Goal: Task Accomplishment & Management: Manage account settings

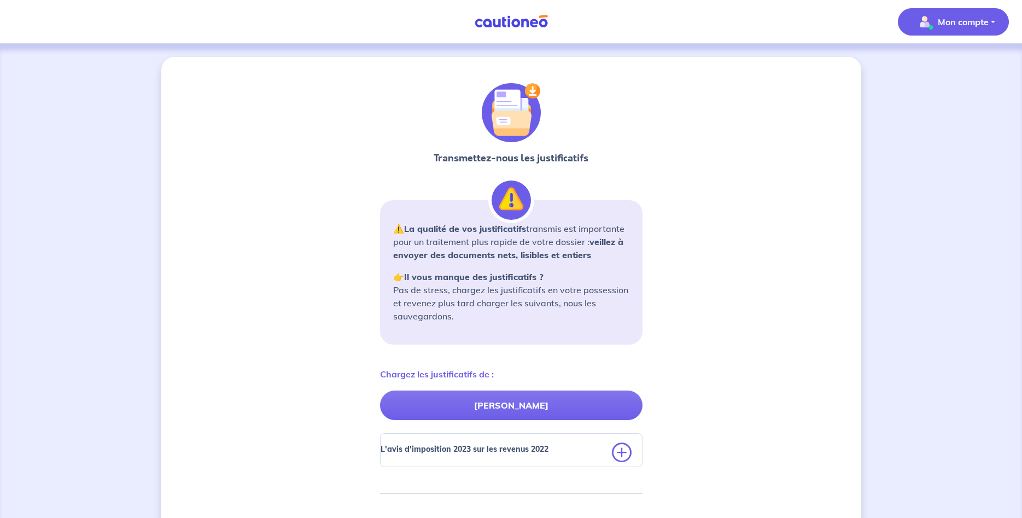
click at [938, 28] on p "Mon compte" at bounding box center [963, 21] width 51 height 13
click at [945, 21] on p "Mon compte" at bounding box center [963, 21] width 51 height 13
click at [942, 70] on link "Mes informations" at bounding box center [942, 67] width 88 height 17
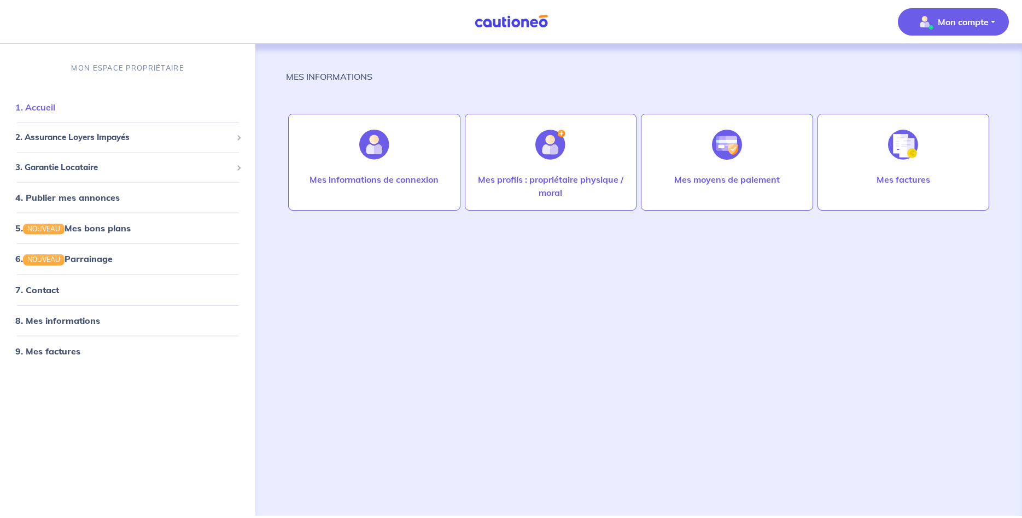
click at [49, 107] on link "1. Accueil" at bounding box center [35, 107] width 40 height 11
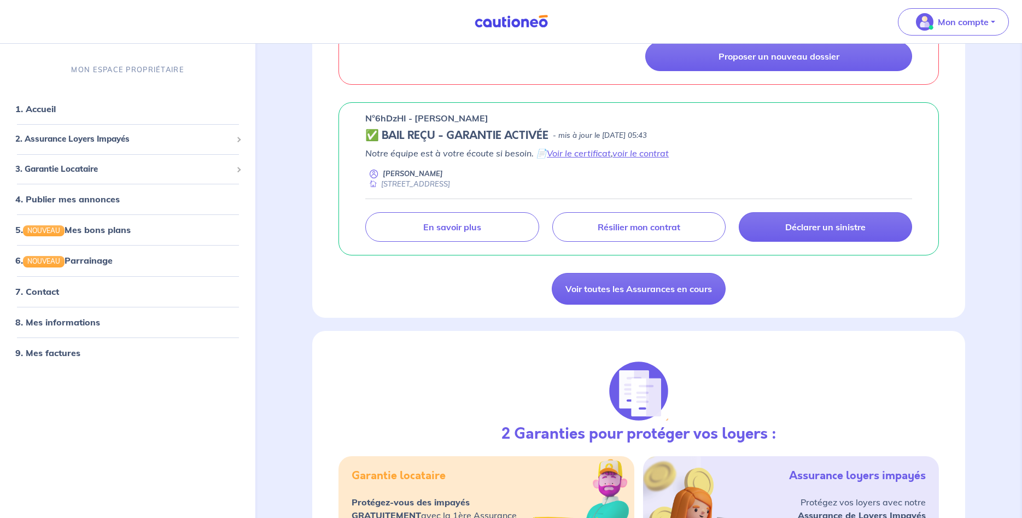
scroll to position [836, 0]
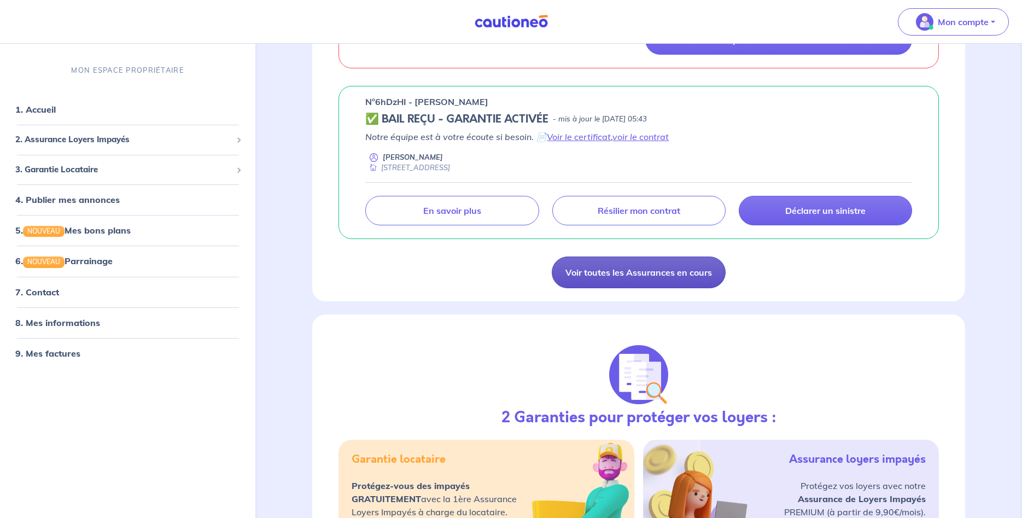
click at [584, 271] on link "Voir toutes les Assurances en cours" at bounding box center [639, 272] width 174 height 32
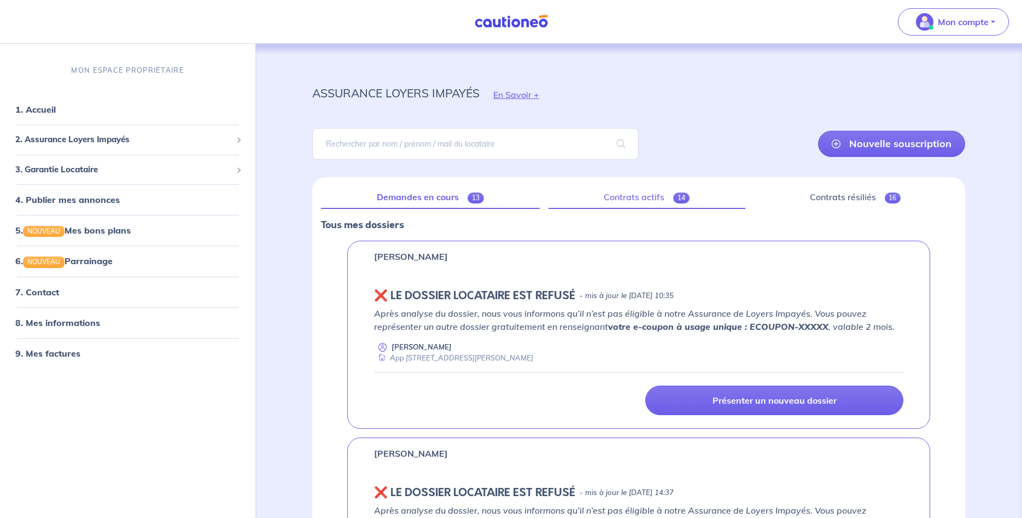
click at [616, 192] on link "Contrats actifs 14" at bounding box center [646, 197] width 197 height 23
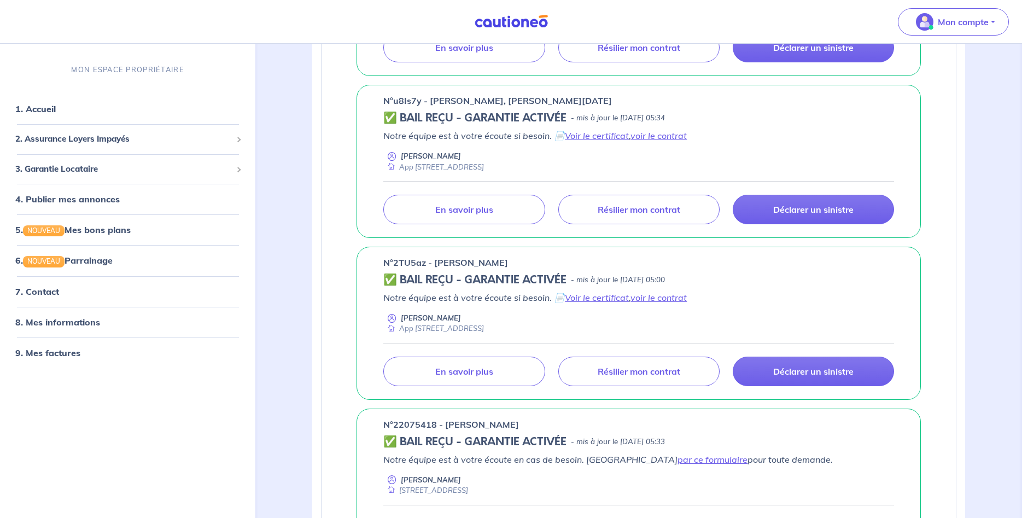
scroll to position [1394, 0]
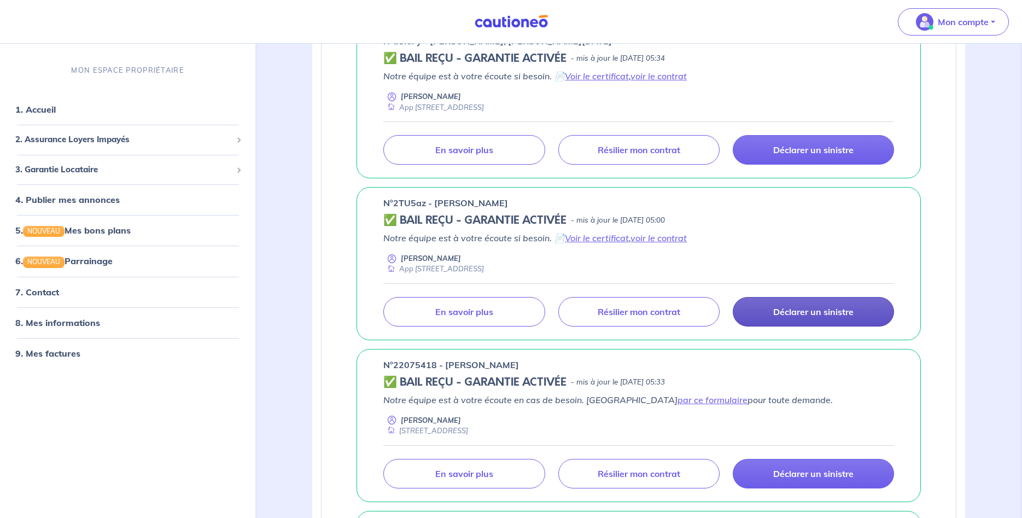
click at [781, 306] on link "Déclarer un sinistre" at bounding box center [813, 312] width 161 height 30
